Goal: Task Accomplishment & Management: Complete application form

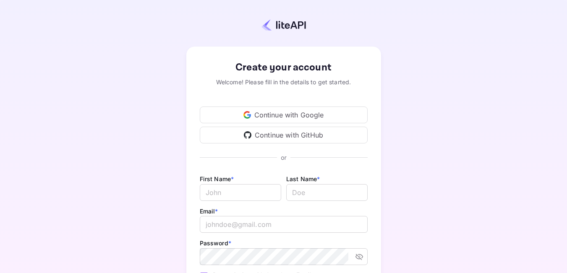
click at [285, 116] on div "Continue with Google" at bounding box center [284, 115] width 168 height 17
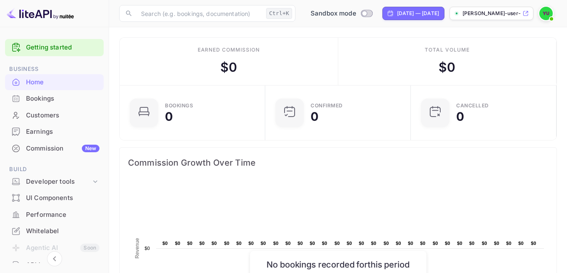
scroll to position [7, 7]
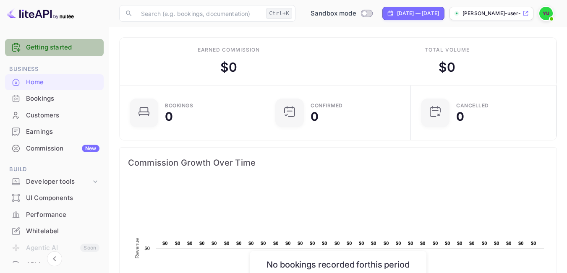
click at [55, 42] on div "Getting started" at bounding box center [54, 47] width 99 height 17
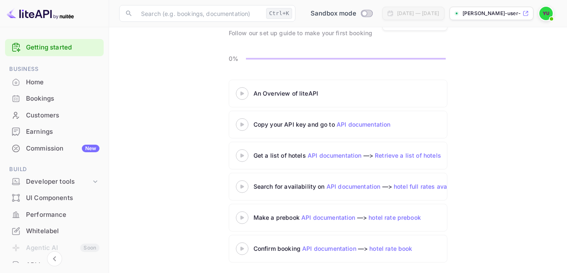
scroll to position [61, 0]
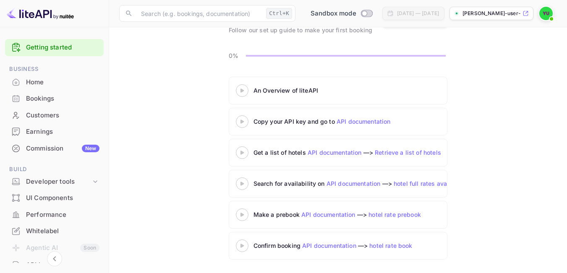
click at [242, 123] on 3 at bounding box center [242, 122] width 3 height 4
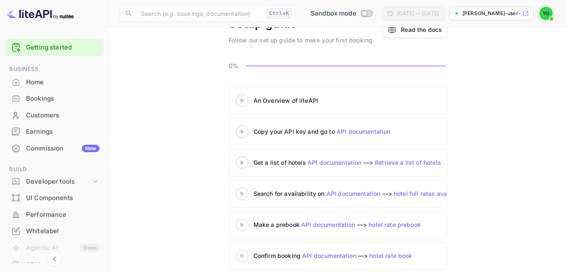
scroll to position [50, 0]
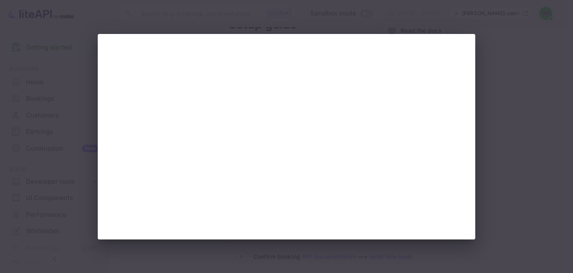
click at [498, 121] on div at bounding box center [286, 136] width 573 height 273
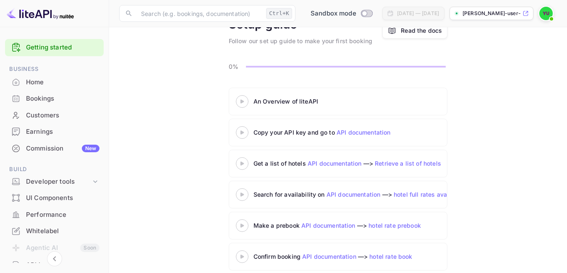
scroll to position [0, 0]
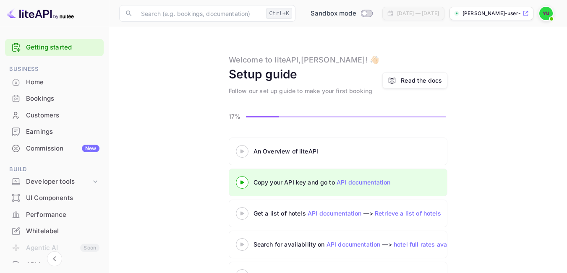
click at [245, 152] on icon at bounding box center [242, 151] width 29 height 4
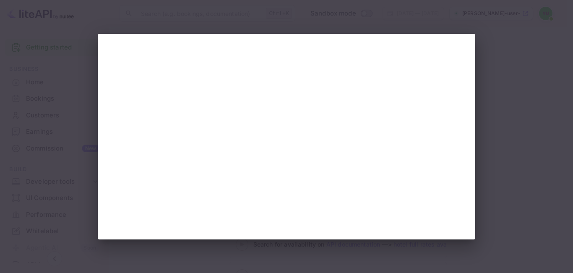
click at [507, 80] on div at bounding box center [286, 136] width 573 height 273
click at [356, 20] on div at bounding box center [286, 136] width 573 height 273
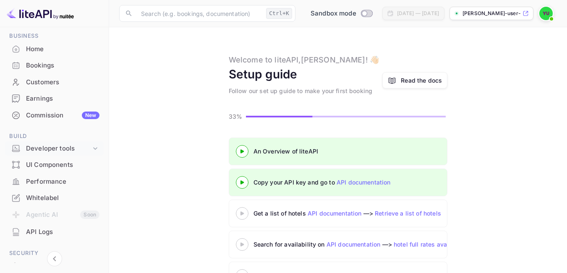
scroll to position [32, 0]
click at [56, 151] on div "Developer tools" at bounding box center [58, 150] width 65 height 10
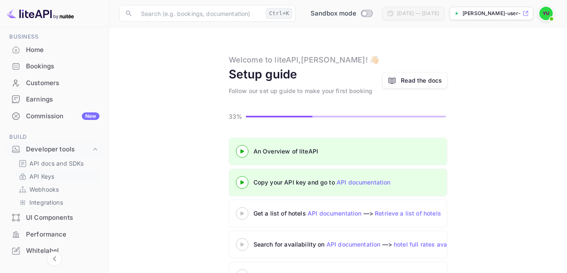
click at [57, 176] on link "API Keys" at bounding box center [57, 176] width 78 height 9
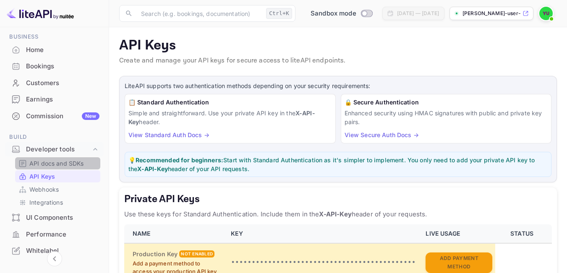
click at [60, 163] on p "API docs and SDKs" at bounding box center [56, 163] width 55 height 9
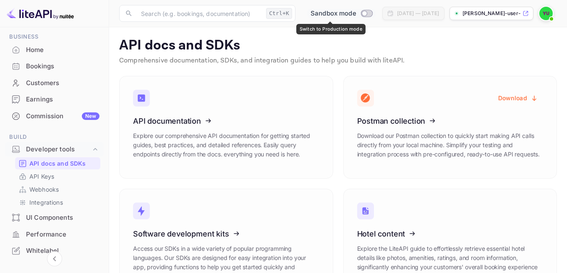
click at [356, 13] on input "Switch to Production mode" at bounding box center [364, 12] width 17 height 5
checkbox input "false"
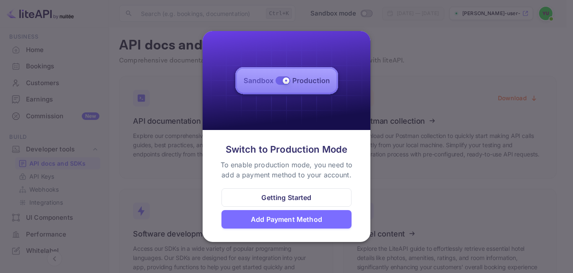
click at [397, 73] on div at bounding box center [286, 136] width 573 height 273
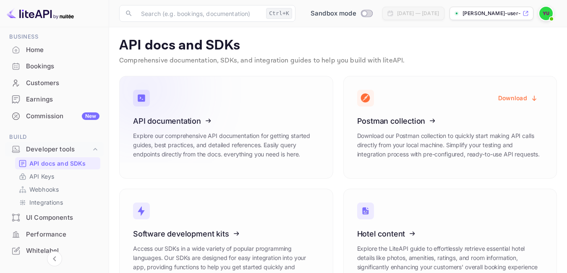
click at [222, 106] on icon at bounding box center [185, 119] width 131 height 86
click at [19, 178] on icon at bounding box center [22, 177] width 8 height 8
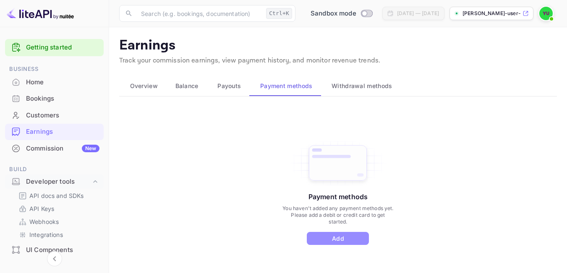
click at [348, 237] on button "Add" at bounding box center [338, 238] width 62 height 13
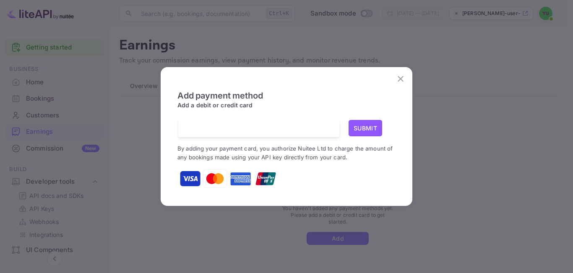
click at [258, 126] on iframe at bounding box center [259, 129] width 149 height 8
click at [248, 116] on span "Add payment method" at bounding box center [220, 104] width 85 height 27
click at [214, 178] on img at bounding box center [215, 178] width 21 height 21
click at [218, 178] on img at bounding box center [215, 178] width 21 height 21
click at [210, 177] on img at bounding box center [215, 178] width 25 height 25
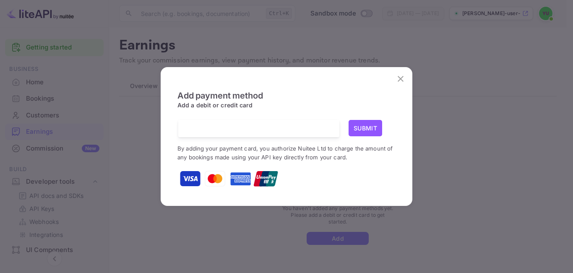
click at [217, 118] on div "Add payment method Add a debit or credit card Submit By adding your payment car…" at bounding box center [287, 140] width 218 height 99
click at [204, 131] on iframe at bounding box center [259, 129] width 149 height 8
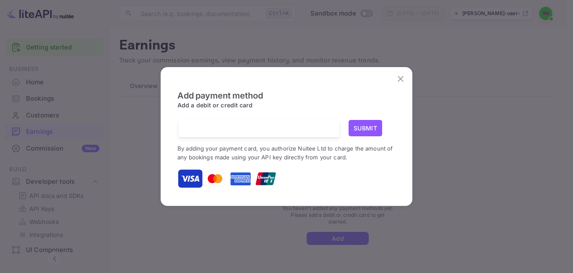
drag, startPoint x: 204, startPoint y: 131, endPoint x: 364, endPoint y: 111, distance: 161.5
click at [364, 111] on div "Add payment method Add a debit or credit card Submit By adding your payment car…" at bounding box center [287, 140] width 218 height 99
click at [360, 130] on button "Submit" at bounding box center [366, 128] width 34 height 16
click at [301, 129] on iframe at bounding box center [259, 129] width 149 height 8
click at [301, 128] on iframe at bounding box center [259, 129] width 149 height 8
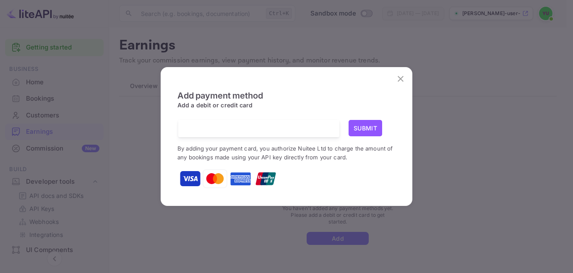
click at [301, 128] on iframe at bounding box center [259, 129] width 149 height 8
click at [214, 180] on img at bounding box center [215, 178] width 25 height 25
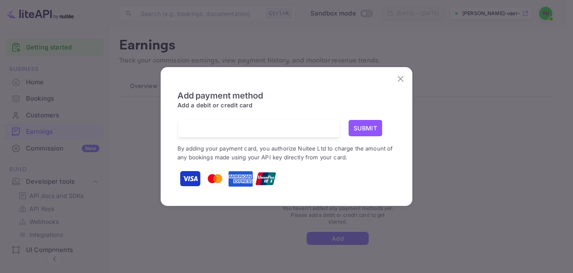
click at [214, 180] on img at bounding box center [215, 178] width 21 height 21
click at [214, 133] on iframe at bounding box center [259, 129] width 149 height 8
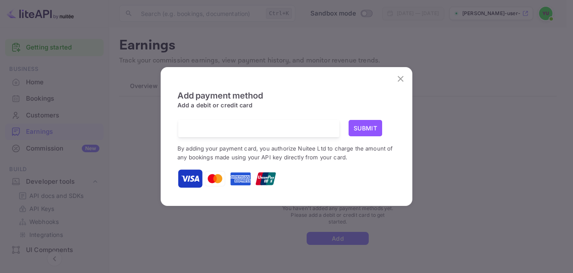
click at [214, 133] on iframe at bounding box center [259, 129] width 149 height 8
drag, startPoint x: 377, startPoint y: 145, endPoint x: 368, endPoint y: 121, distance: 25.5
click at [375, 140] on div "Submit By adding your payment card, you authorize Nuitee Ltd to charge the amou…" at bounding box center [287, 154] width 218 height 69
click at [368, 120] on button "Submit" at bounding box center [366, 128] width 34 height 16
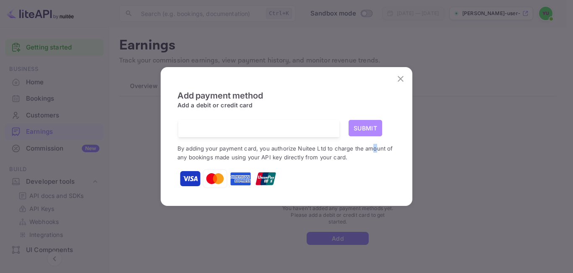
click at [368, 120] on button "Submit" at bounding box center [366, 128] width 34 height 16
click at [400, 78] on icon "close" at bounding box center [401, 79] width 10 height 10
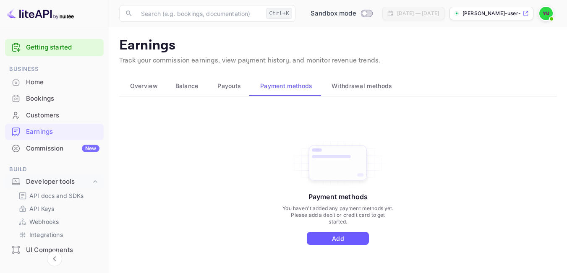
drag, startPoint x: 326, startPoint y: 251, endPoint x: 323, endPoint y: 237, distance: 14.7
click at [325, 250] on div "Payment methods You haven't added any payment methods yet. Please add a debit o…" at bounding box center [338, 201] width 438 height 189
click at [323, 228] on div "Payment methods You haven't added any payment methods yet. Please add a debit o…" at bounding box center [338, 192] width 113 height 106
click at [323, 234] on button "Add" at bounding box center [338, 238] width 62 height 13
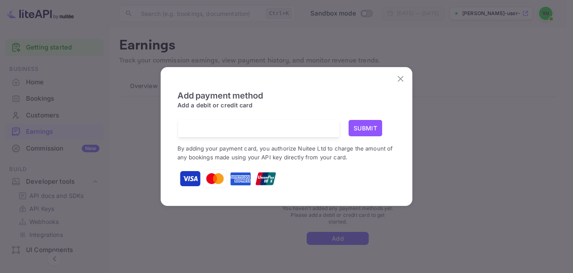
click at [211, 174] on img at bounding box center [215, 178] width 25 height 25
click at [207, 128] on iframe at bounding box center [259, 129] width 149 height 8
click at [171, 137] on div "Add payment method Add a debit or credit card Submit By adding your payment car…" at bounding box center [286, 136] width 235 height 124
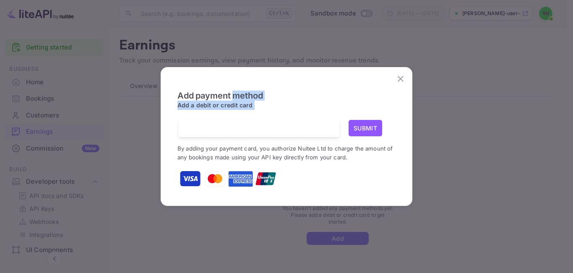
drag, startPoint x: 183, startPoint y: 132, endPoint x: 256, endPoint y: 112, distance: 75.5
click at [256, 112] on div "Add payment method Add a debit or credit card Submit By adding your payment car…" at bounding box center [286, 136] width 235 height 124
click at [235, 131] on iframe at bounding box center [259, 129] width 149 height 8
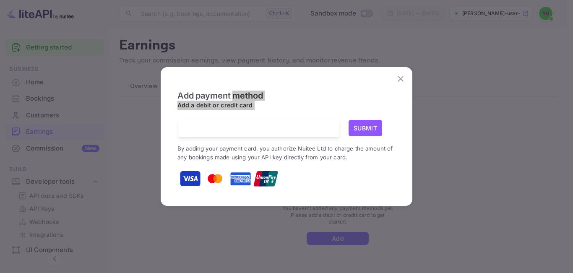
click at [235, 131] on iframe at bounding box center [259, 129] width 149 height 8
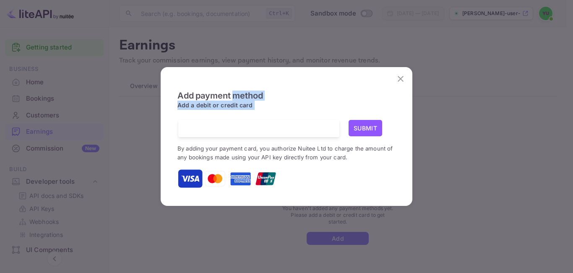
click at [235, 131] on iframe at bounding box center [259, 129] width 149 height 8
click at [272, 136] on div at bounding box center [262, 128] width 155 height 17
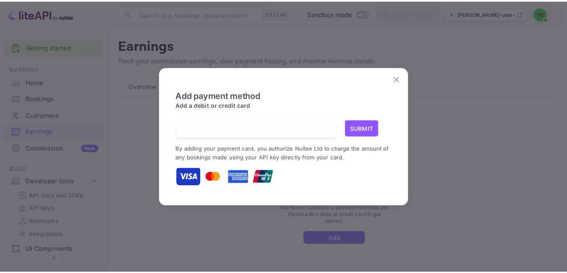
scroll to position [1, 0]
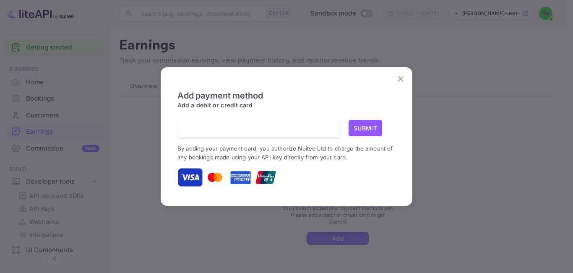
click at [311, 127] on iframe at bounding box center [259, 129] width 149 height 8
click at [359, 121] on button "Submit" at bounding box center [366, 128] width 34 height 16
click at [404, 75] on icon "close" at bounding box center [401, 79] width 10 height 10
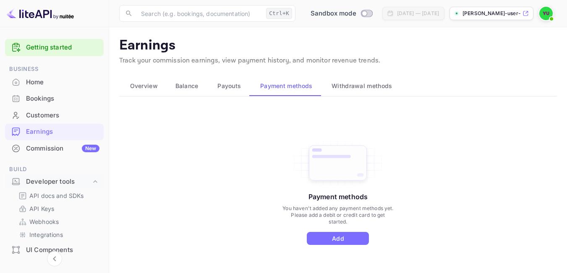
click at [348, 88] on span "Withdrawal methods" at bounding box center [362, 86] width 60 height 10
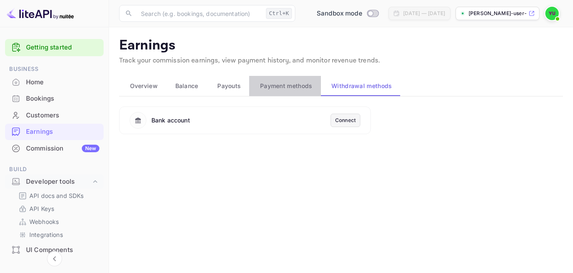
click at [285, 83] on span "Payment methods" at bounding box center [286, 86] width 52 height 10
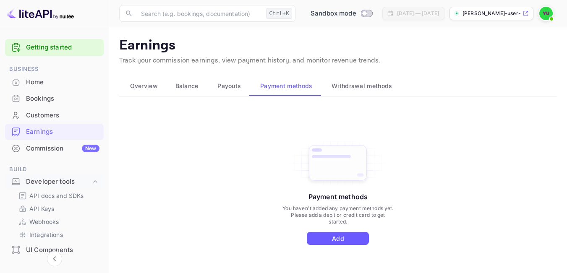
click at [338, 233] on button "Add" at bounding box center [338, 238] width 62 height 13
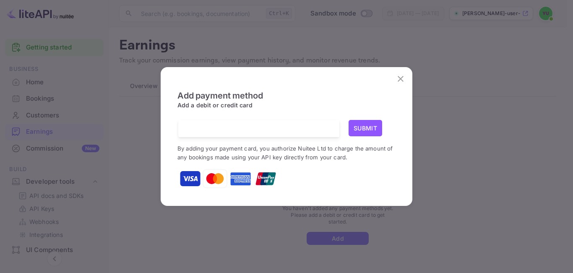
click at [292, 133] on div at bounding box center [262, 128] width 155 height 17
click at [296, 156] on small "By adding your payment card, you authorize Nuitee Ltd to charge the amount of a…" at bounding box center [286, 153] width 216 height 16
click at [294, 129] on iframe at bounding box center [259, 129] width 149 height 8
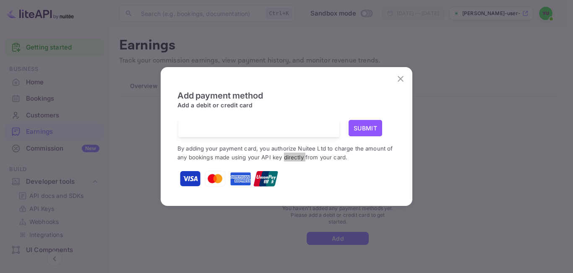
click at [294, 129] on iframe at bounding box center [259, 129] width 149 height 8
click at [364, 130] on button "Submit" at bounding box center [366, 128] width 34 height 16
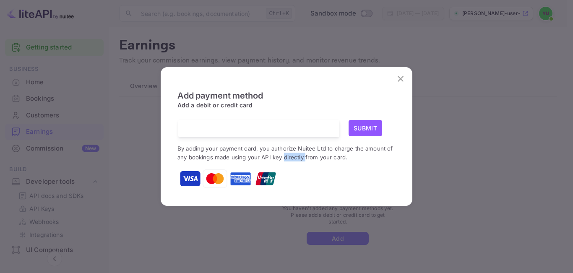
click at [364, 130] on button "Submit" at bounding box center [366, 128] width 34 height 16
click at [336, 131] on div at bounding box center [262, 128] width 155 height 17
click at [323, 141] on div "Submit By adding your payment card, you authorize Nuitee Ltd to charge the amou…" at bounding box center [287, 154] width 218 height 69
click at [254, 16] on div "Add payment method Add a debit or credit card Submit By adding your payment car…" at bounding box center [286, 136] width 573 height 273
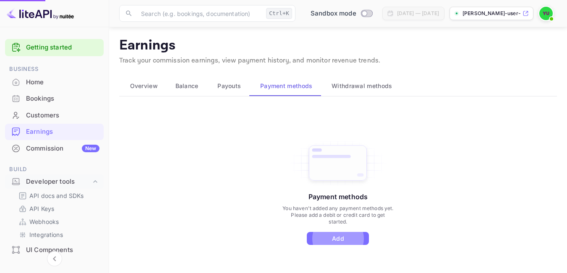
scroll to position [41, 0]
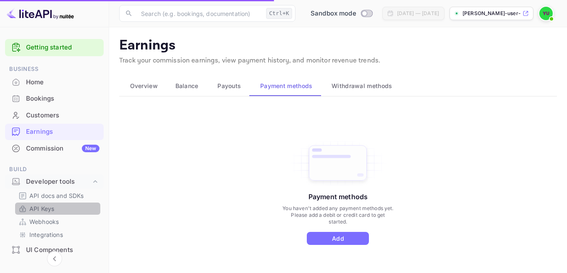
click at [58, 208] on link "API Keys" at bounding box center [57, 208] width 78 height 9
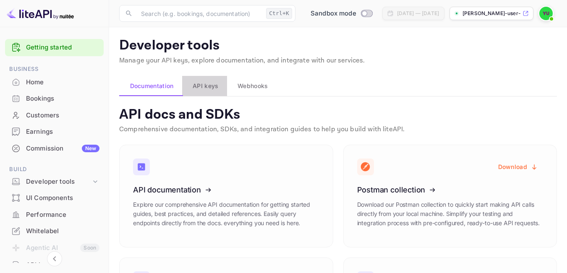
click at [216, 85] on span "API keys" at bounding box center [206, 86] width 26 height 10
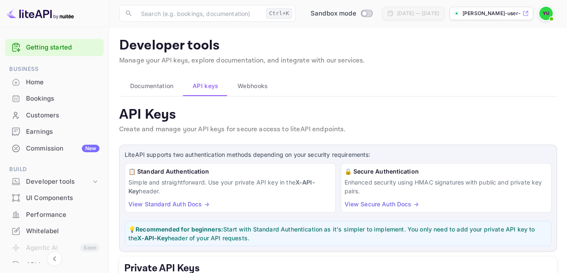
drag, startPoint x: 216, startPoint y: 85, endPoint x: 211, endPoint y: 35, distance: 49.8
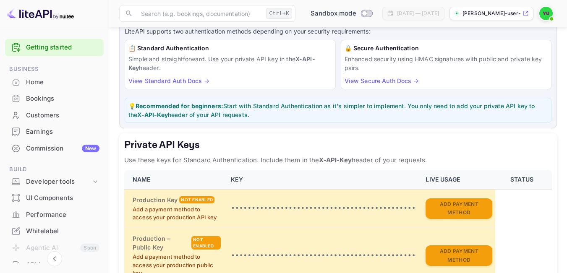
scroll to position [182, 0]
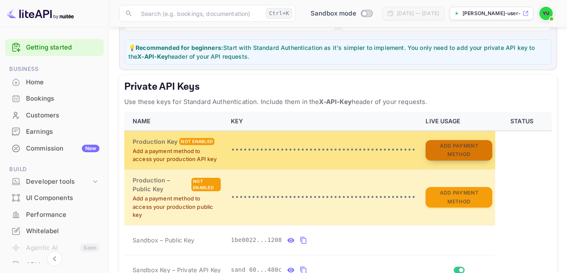
click at [459, 152] on button "Add Payment Method" at bounding box center [459, 150] width 67 height 21
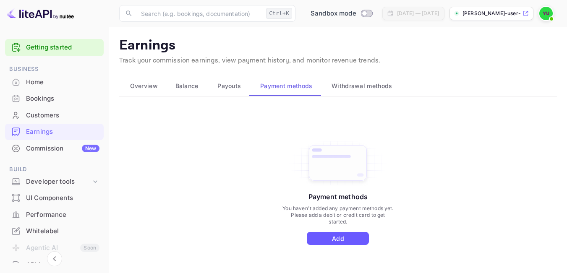
click at [324, 240] on button "Add" at bounding box center [338, 238] width 62 height 13
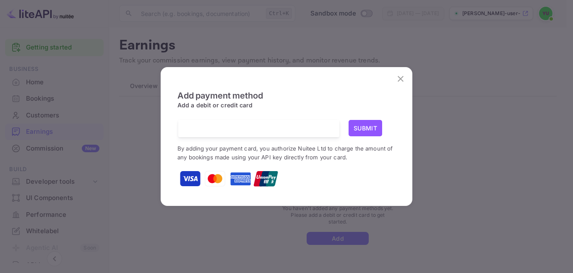
click at [212, 122] on div at bounding box center [262, 128] width 155 height 17
click at [369, 124] on button "Submit" at bounding box center [366, 128] width 34 height 16
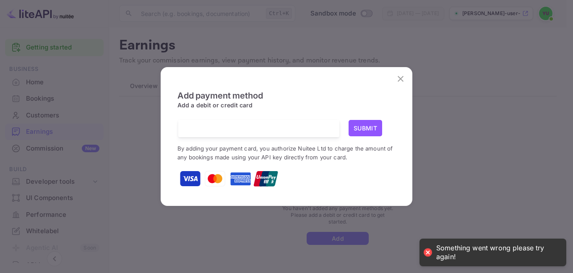
click at [317, 121] on div at bounding box center [262, 128] width 155 height 17
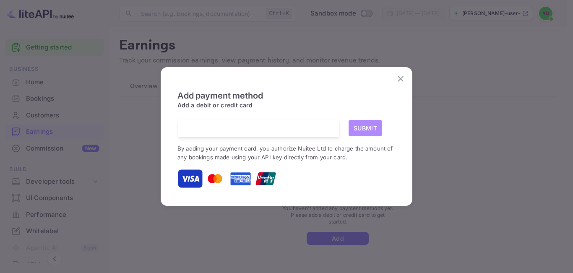
click at [371, 124] on button "Submit" at bounding box center [366, 128] width 34 height 16
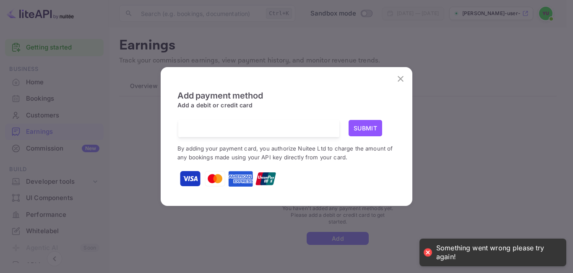
click at [300, 122] on div at bounding box center [262, 128] width 155 height 17
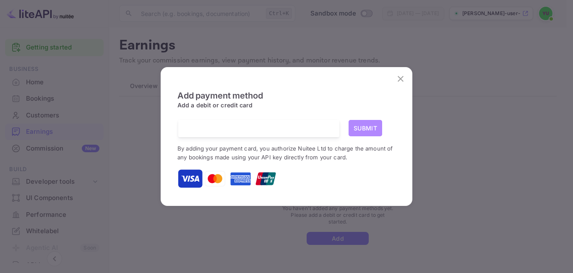
click at [372, 127] on button "Submit" at bounding box center [366, 128] width 34 height 16
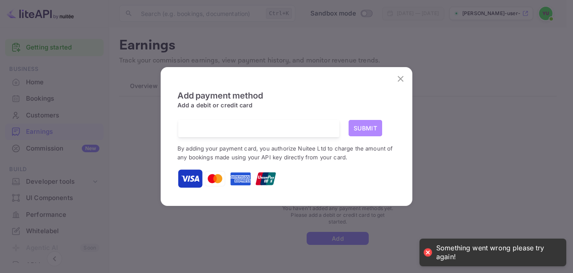
click at [372, 127] on button "Submit" at bounding box center [366, 128] width 34 height 16
click at [299, 119] on div "Add payment method Add a debit or credit card Submit By adding your payment car…" at bounding box center [287, 140] width 218 height 99
click at [254, 139] on div "Submit By adding your payment card, you authorize Nuitee Ltd to charge the amou…" at bounding box center [287, 154] width 218 height 69
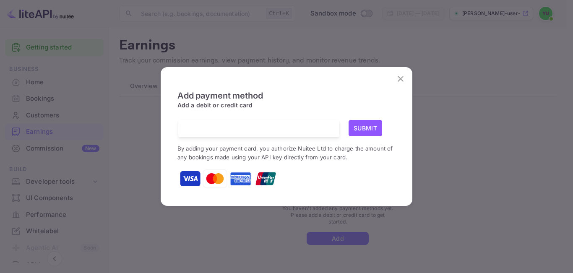
click at [254, 122] on div at bounding box center [262, 128] width 155 height 17
click at [259, 136] on div at bounding box center [262, 128] width 155 height 17
click at [347, 131] on div "Submit" at bounding box center [287, 128] width 218 height 17
click at [363, 130] on button "Submit" at bounding box center [366, 128] width 34 height 16
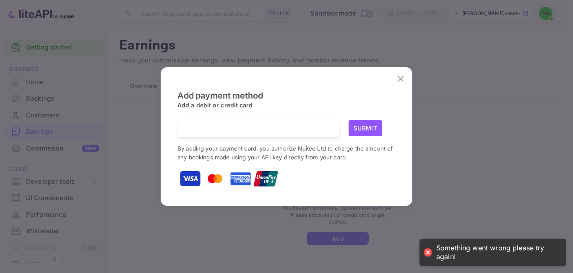
click at [400, 80] on icon "close" at bounding box center [401, 79] width 6 height 6
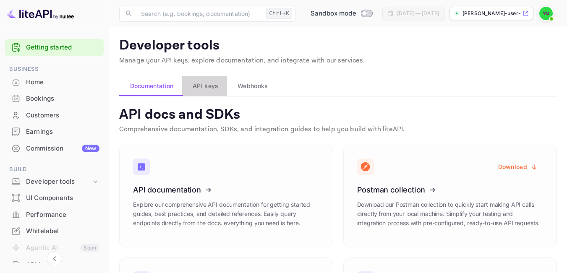
click at [198, 89] on span "API keys" at bounding box center [206, 86] width 26 height 10
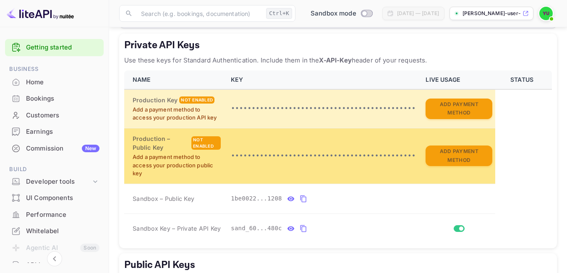
scroll to position [258, 0]
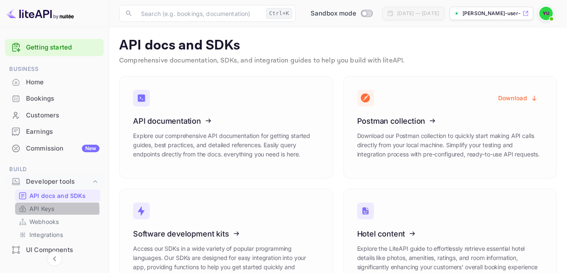
click at [49, 210] on p "API Keys" at bounding box center [41, 208] width 25 height 9
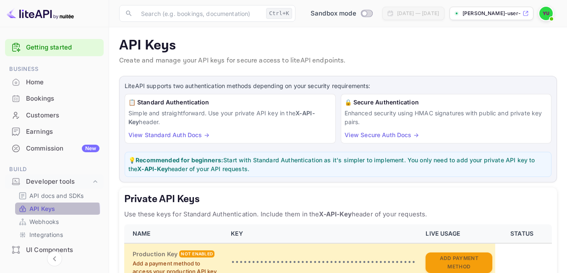
click at [39, 212] on p "API Keys" at bounding box center [42, 208] width 26 height 9
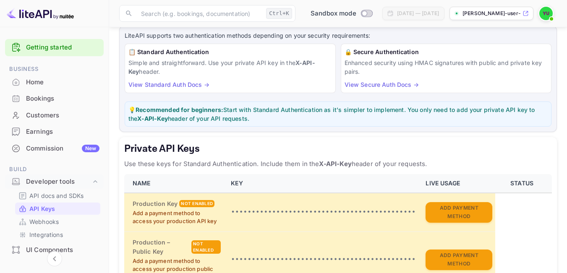
scroll to position [22, 0]
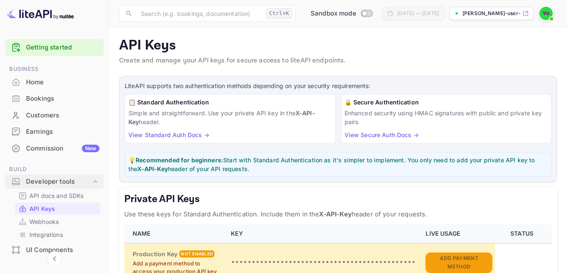
click at [46, 188] on div "Developer tools" at bounding box center [54, 182] width 99 height 15
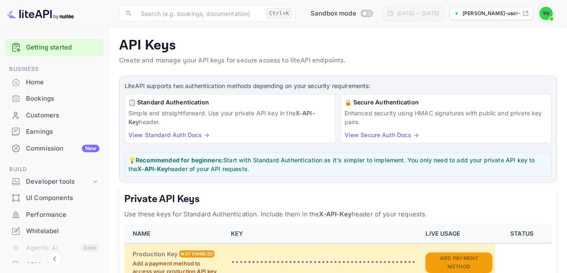
click at [44, 180] on div "Developer tools" at bounding box center [58, 182] width 65 height 10
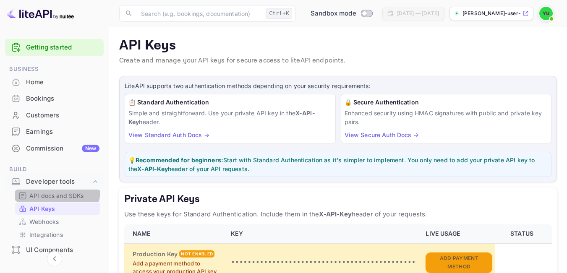
click at [42, 190] on div "API docs and SDKs" at bounding box center [57, 196] width 85 height 12
click at [42, 194] on p "API docs and SDKs" at bounding box center [56, 195] width 55 height 9
